Goal: Find specific page/section: Find specific page/section

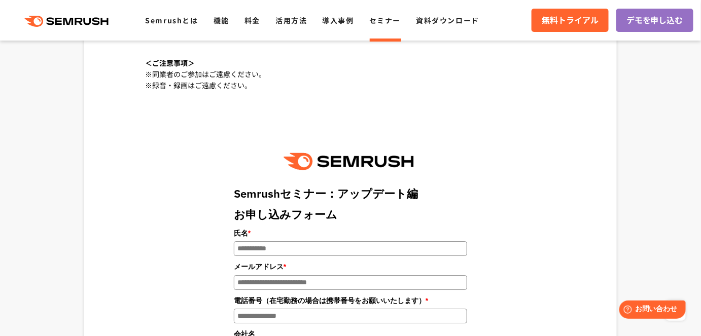
scroll to position [968, 0]
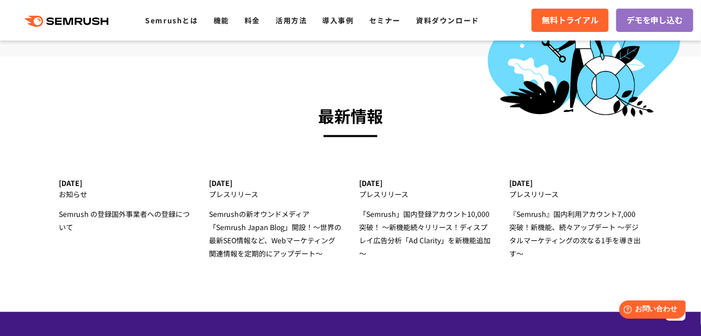
scroll to position [3180, 0]
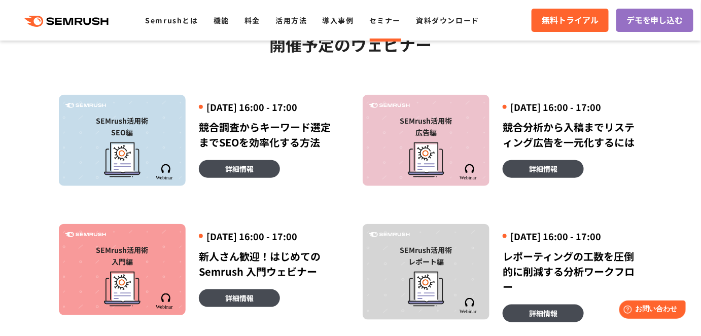
scroll to position [276, 0]
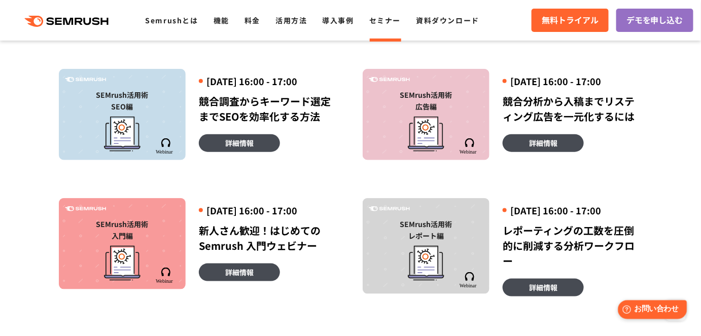
click at [638, 306] on span "お問い合わせ" at bounding box center [656, 309] width 44 height 10
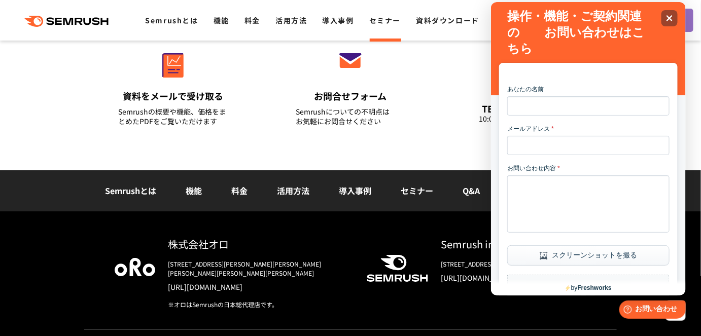
scroll to position [1201, 0]
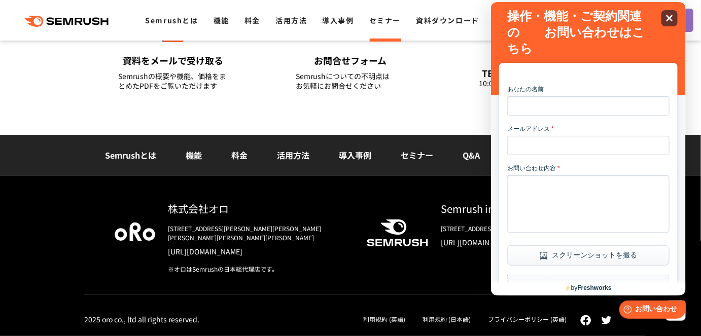
click at [667, 21] on icon "Close" at bounding box center [669, 18] width 8 height 8
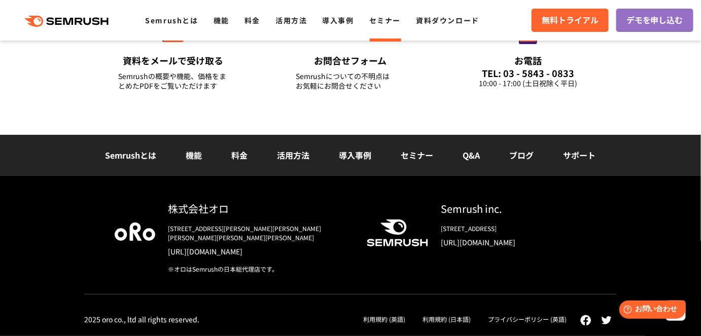
click at [574, 161] on link "サポート" at bounding box center [579, 155] width 32 height 12
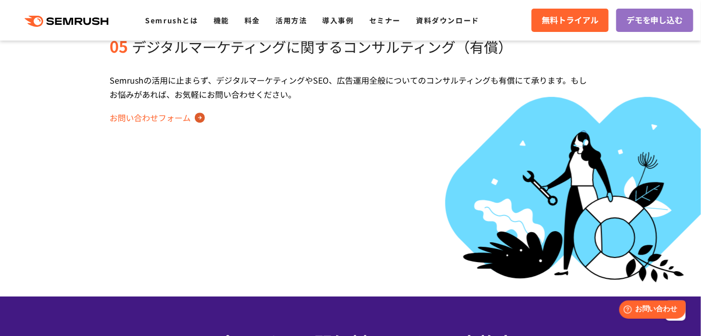
scroll to position [875, 0]
